Goal: Information Seeking & Learning: Learn about a topic

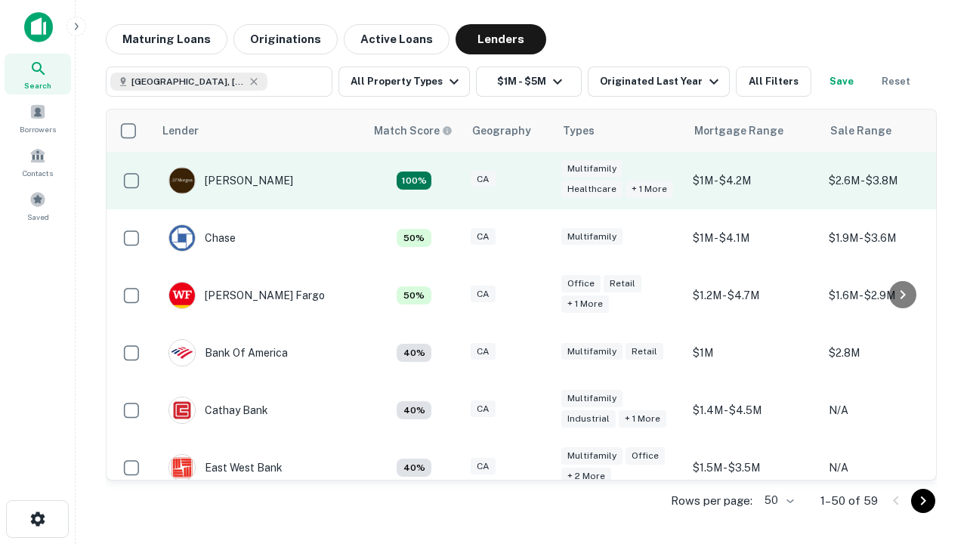
click at [536, 180] on div "CA" at bounding box center [509, 181] width 76 height 20
